Goal: Find specific page/section: Find specific page/section

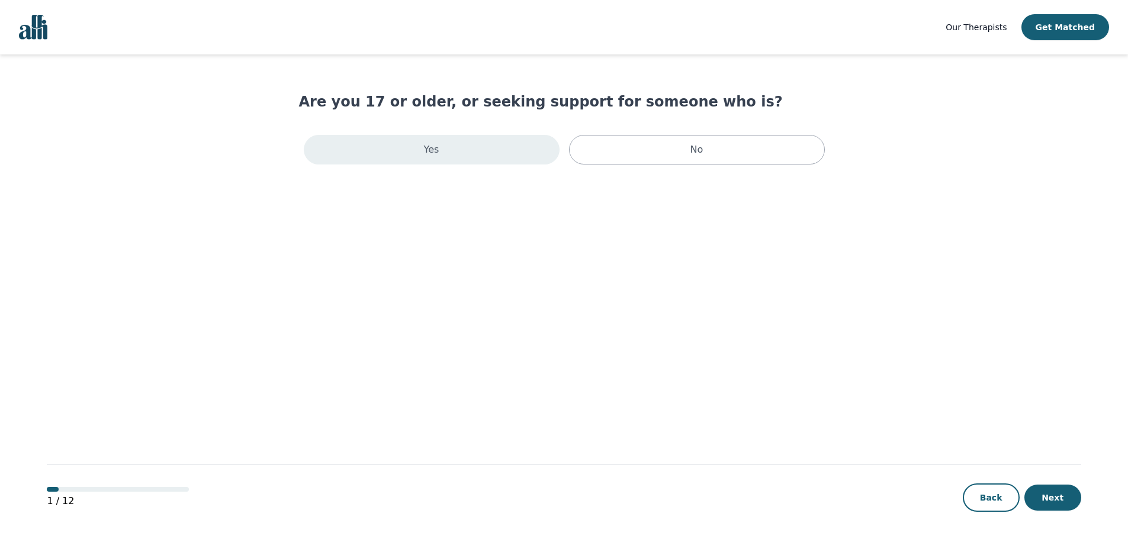
click at [477, 149] on div "Yes" at bounding box center [432, 150] width 256 height 30
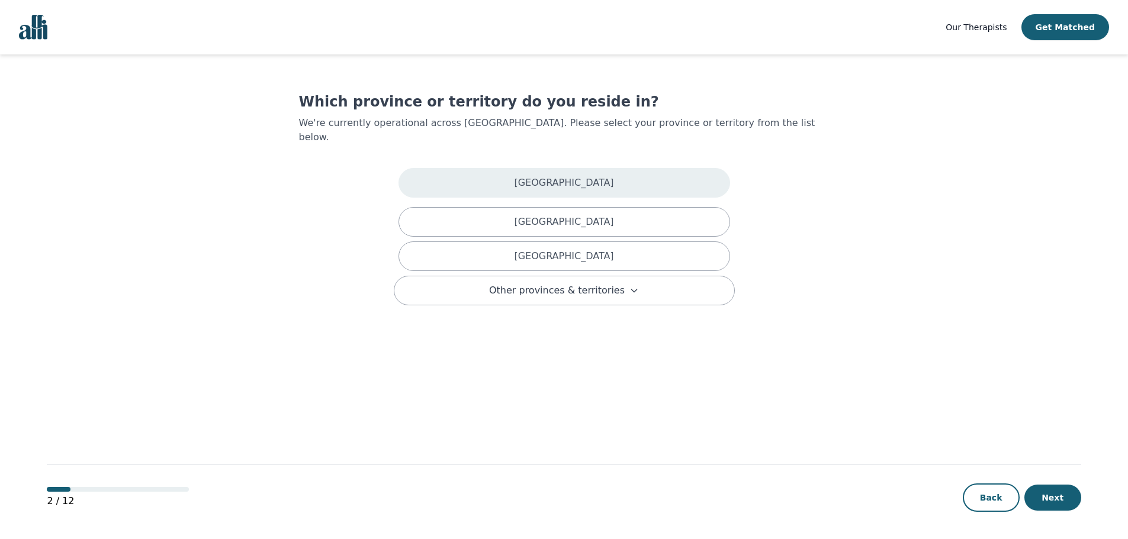
click at [477, 168] on div "[GEOGRAPHIC_DATA]" at bounding box center [565, 183] width 332 height 30
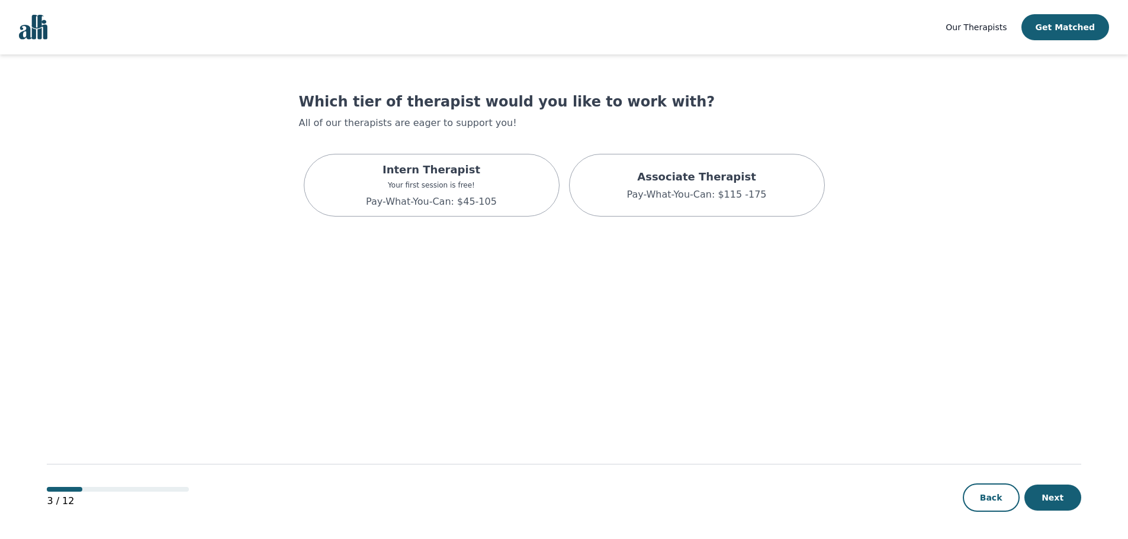
click at [1005, 31] on span "Our Therapists" at bounding box center [976, 27] width 61 height 9
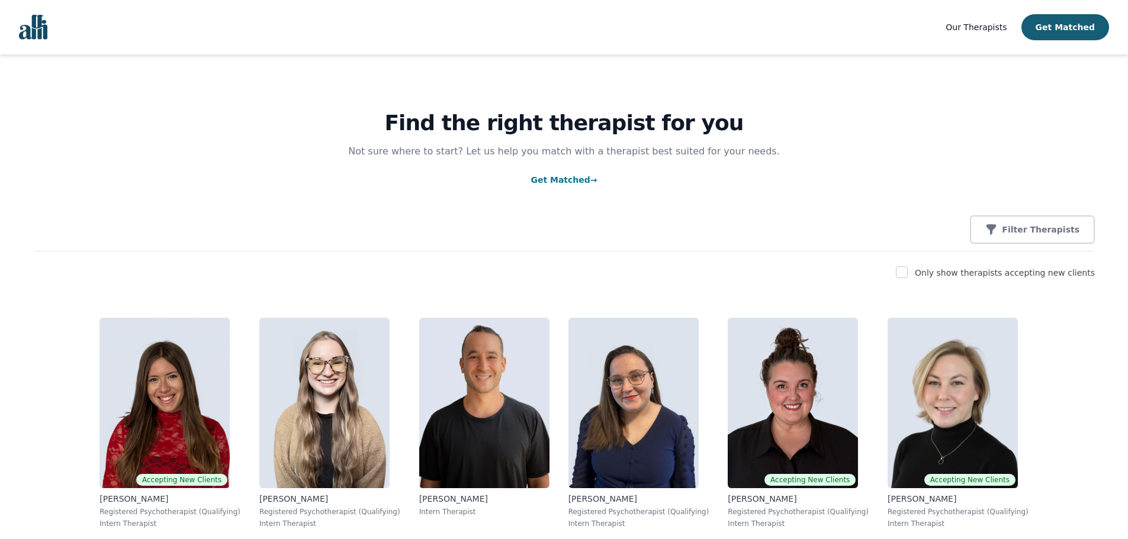
scroll to position [59, 0]
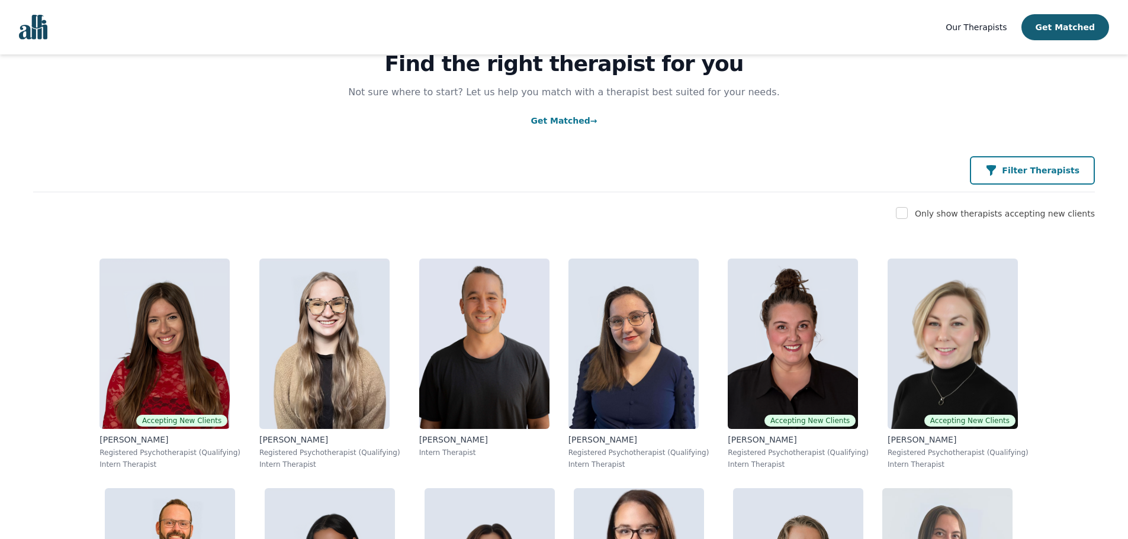
click at [1039, 178] on button "Filter Therapists" at bounding box center [1032, 170] width 125 height 28
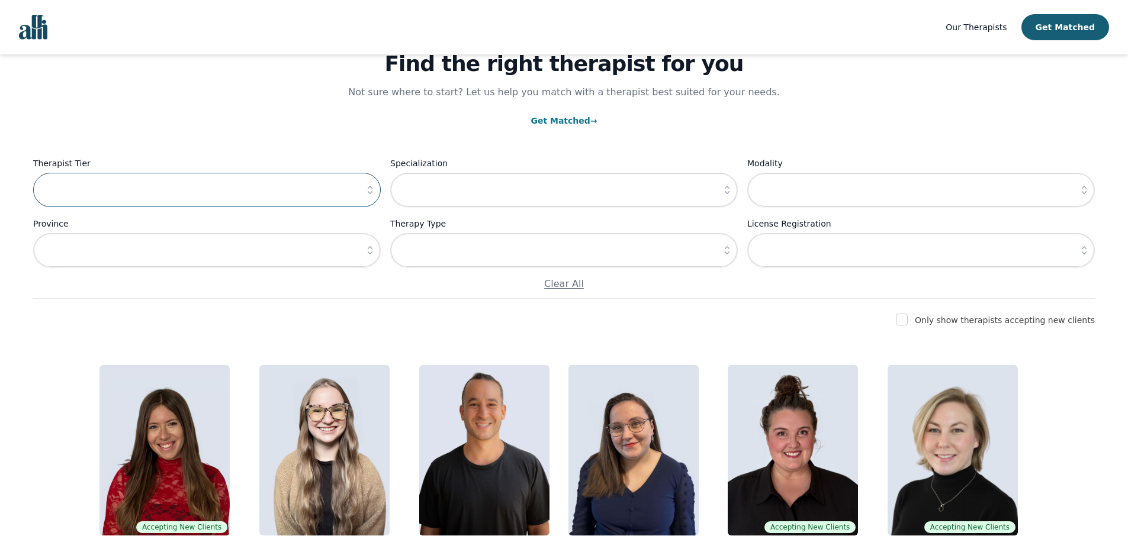
click at [216, 194] on input "text" at bounding box center [207, 190] width 348 height 34
click at [534, 200] on input "text" at bounding box center [564, 190] width 348 height 34
click at [729, 187] on icon "button" at bounding box center [727, 190] width 12 height 12
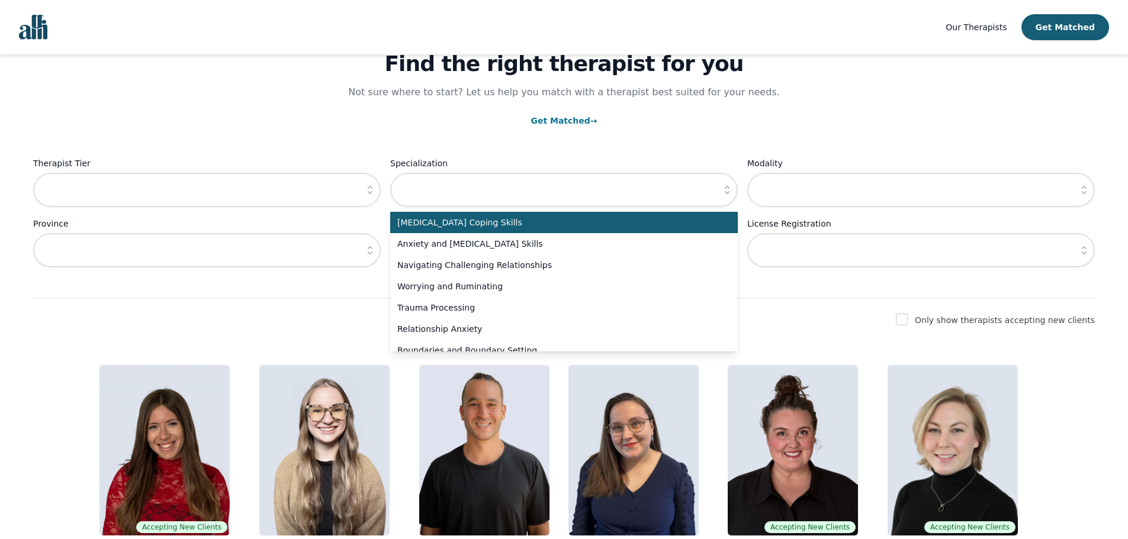
click at [714, 106] on div "Find the right therapist for you Not sure where to start? Let us help you match…" at bounding box center [564, 147] width 1062 height 304
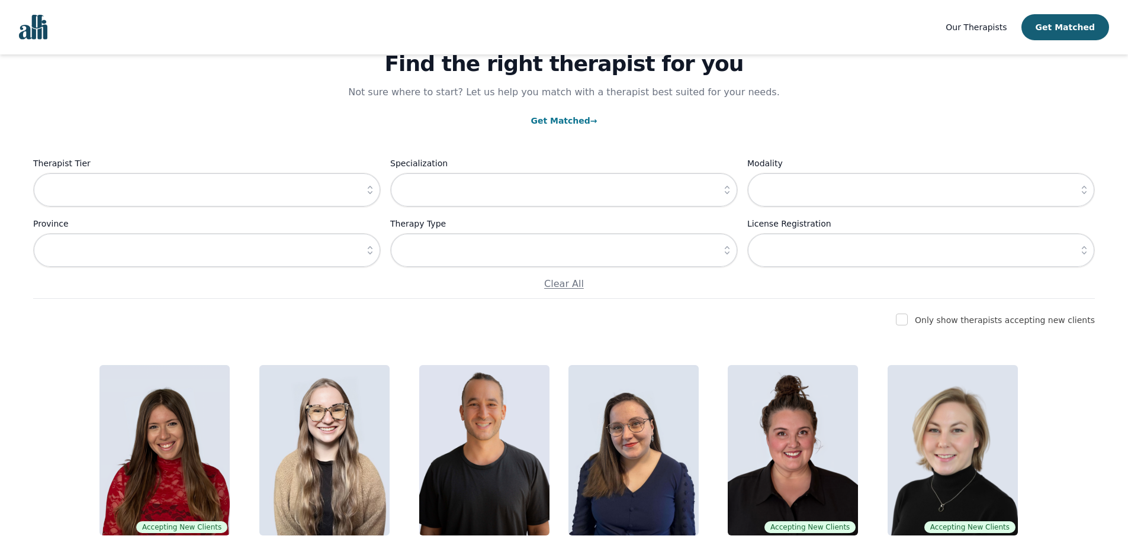
click at [1084, 186] on icon "button" at bounding box center [1084, 190] width 12 height 12
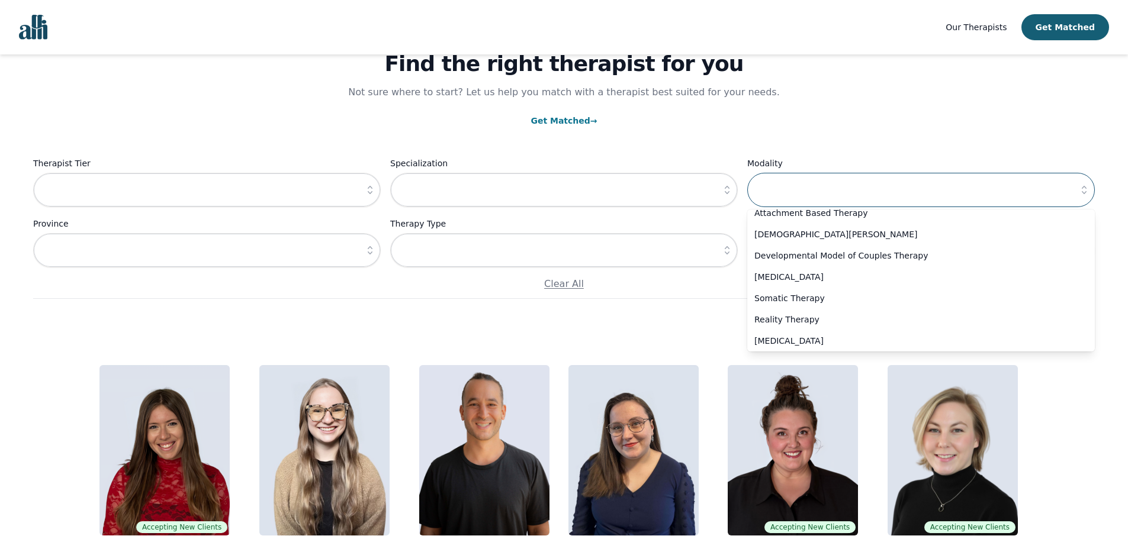
scroll to position [630, 0]
click at [927, 76] on div "Find the right therapist for you Not sure where to start? Let us help you match…" at bounding box center [564, 147] width 1062 height 304
